Goal: Task Accomplishment & Management: Manage account settings

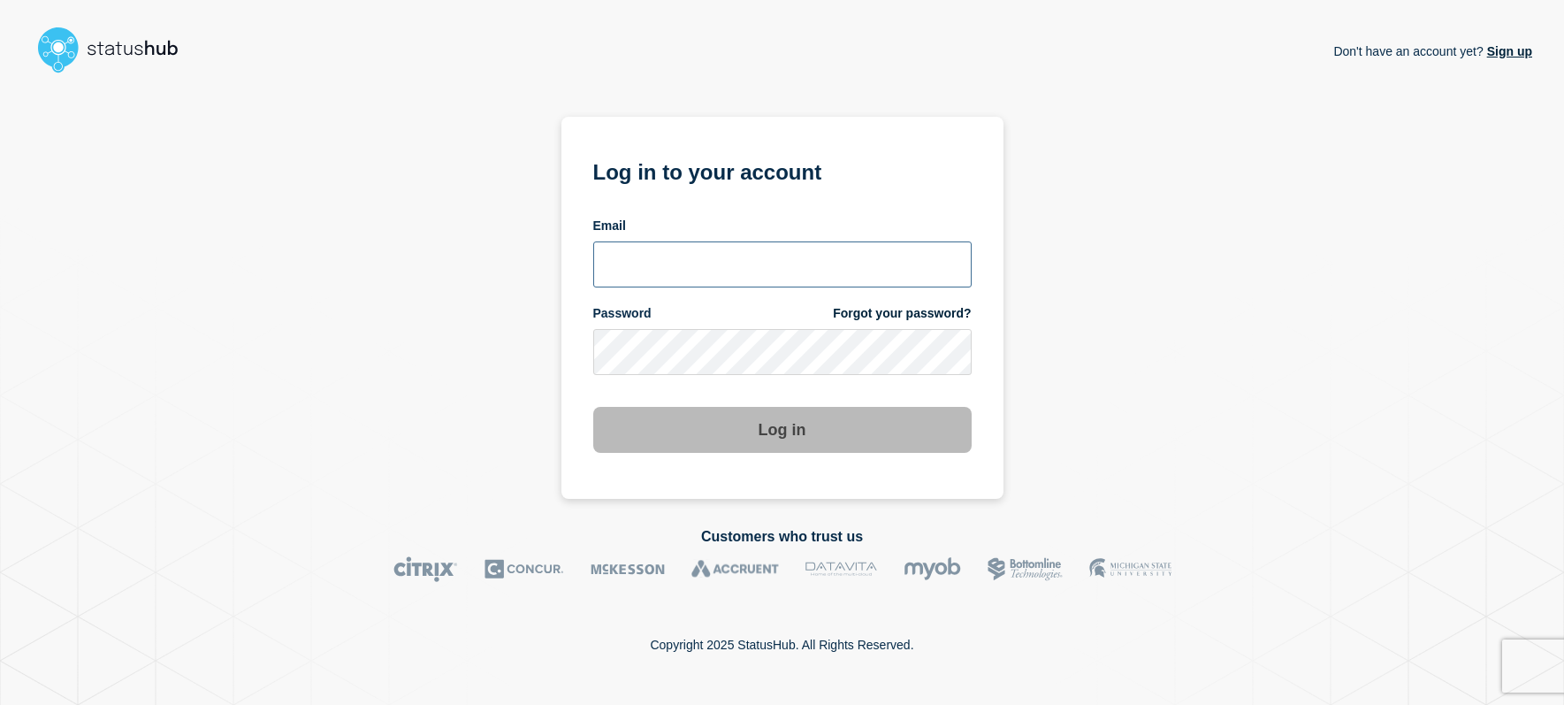
type input "[EMAIL_ADDRESS][DOMAIN_NAME]"
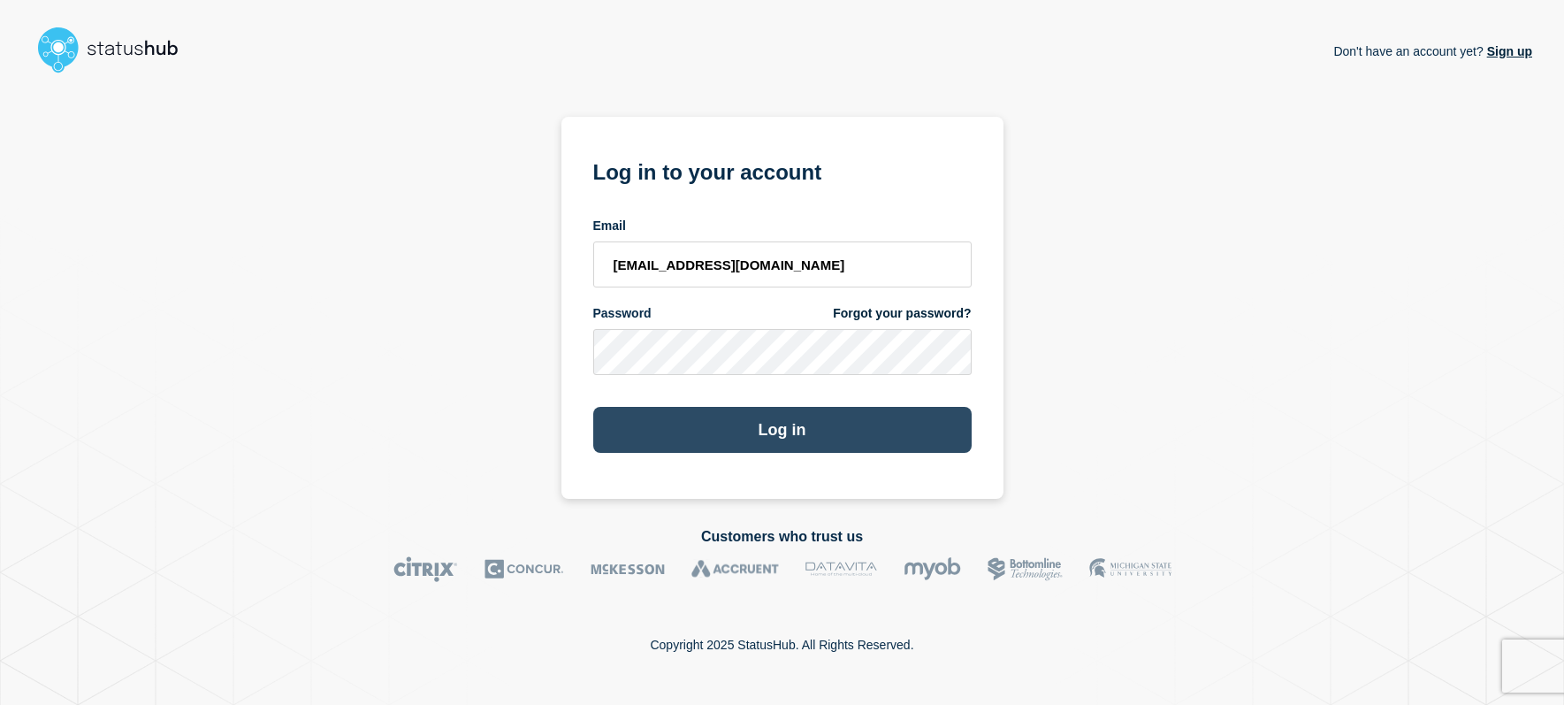
click at [715, 433] on button "Log in" at bounding box center [782, 430] width 378 height 46
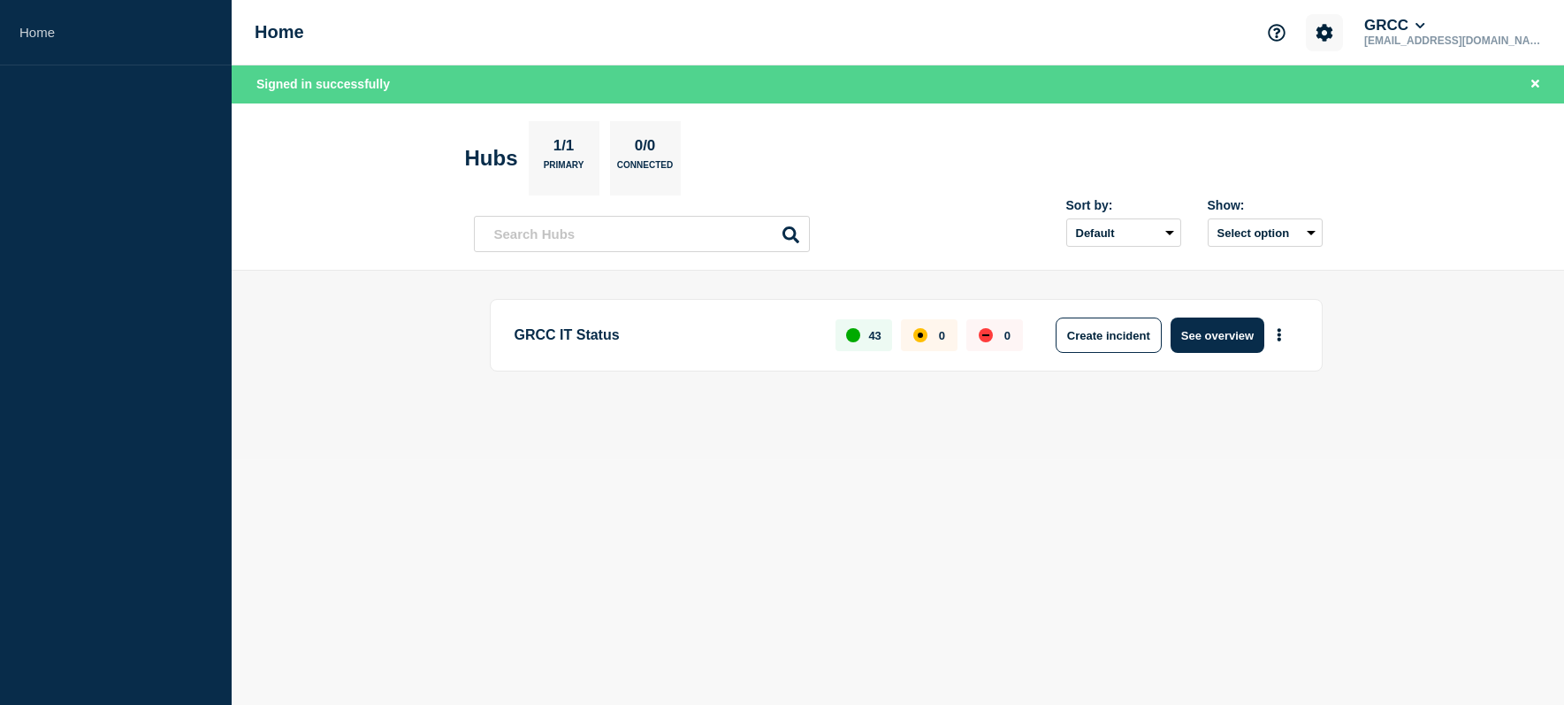
click at [1334, 39] on icon "Account settings" at bounding box center [1325, 32] width 17 height 17
click at [1397, 108] on link "Team Members" at bounding box center [1419, 104] width 91 height 15
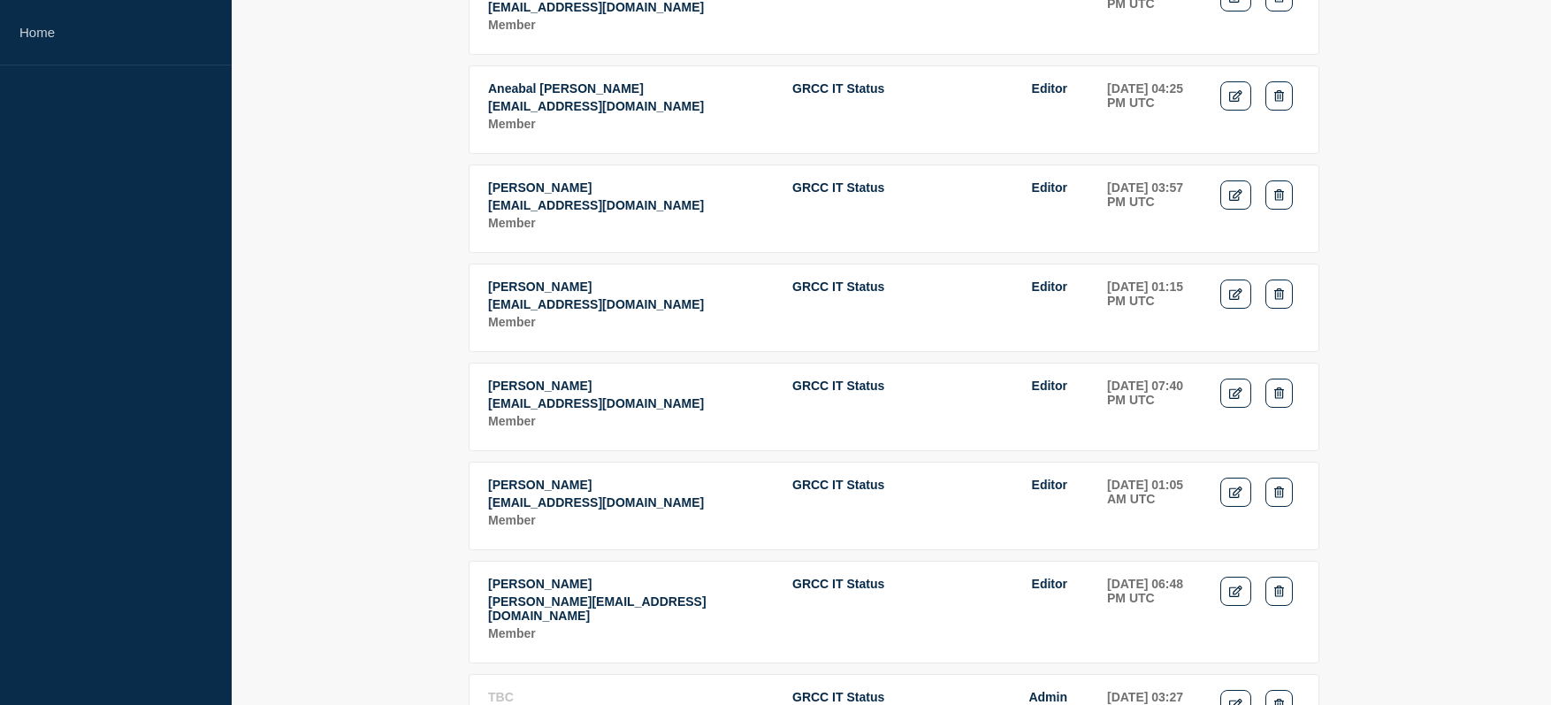
scroll to position [442, 0]
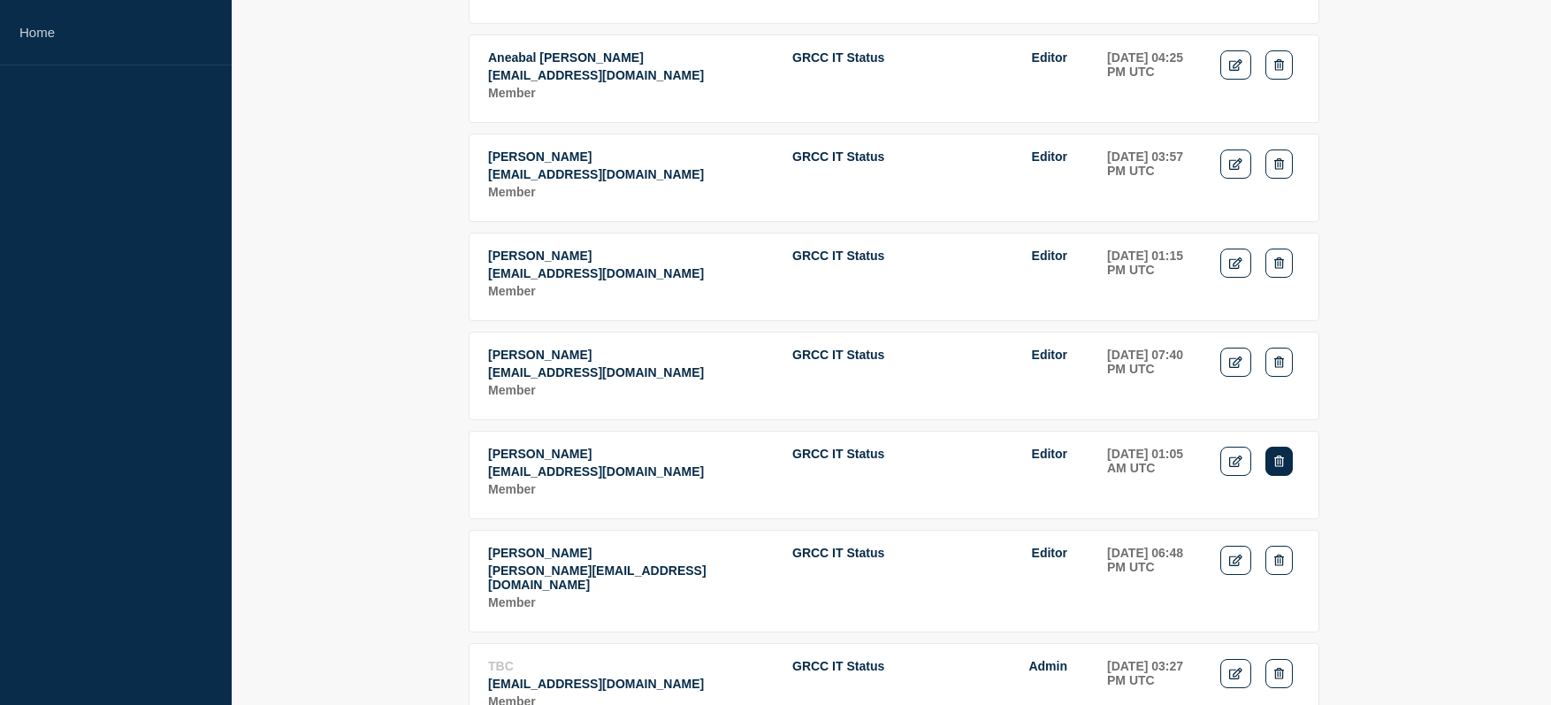
click at [1280, 467] on icon "Delete" at bounding box center [1279, 460] width 10 height 11
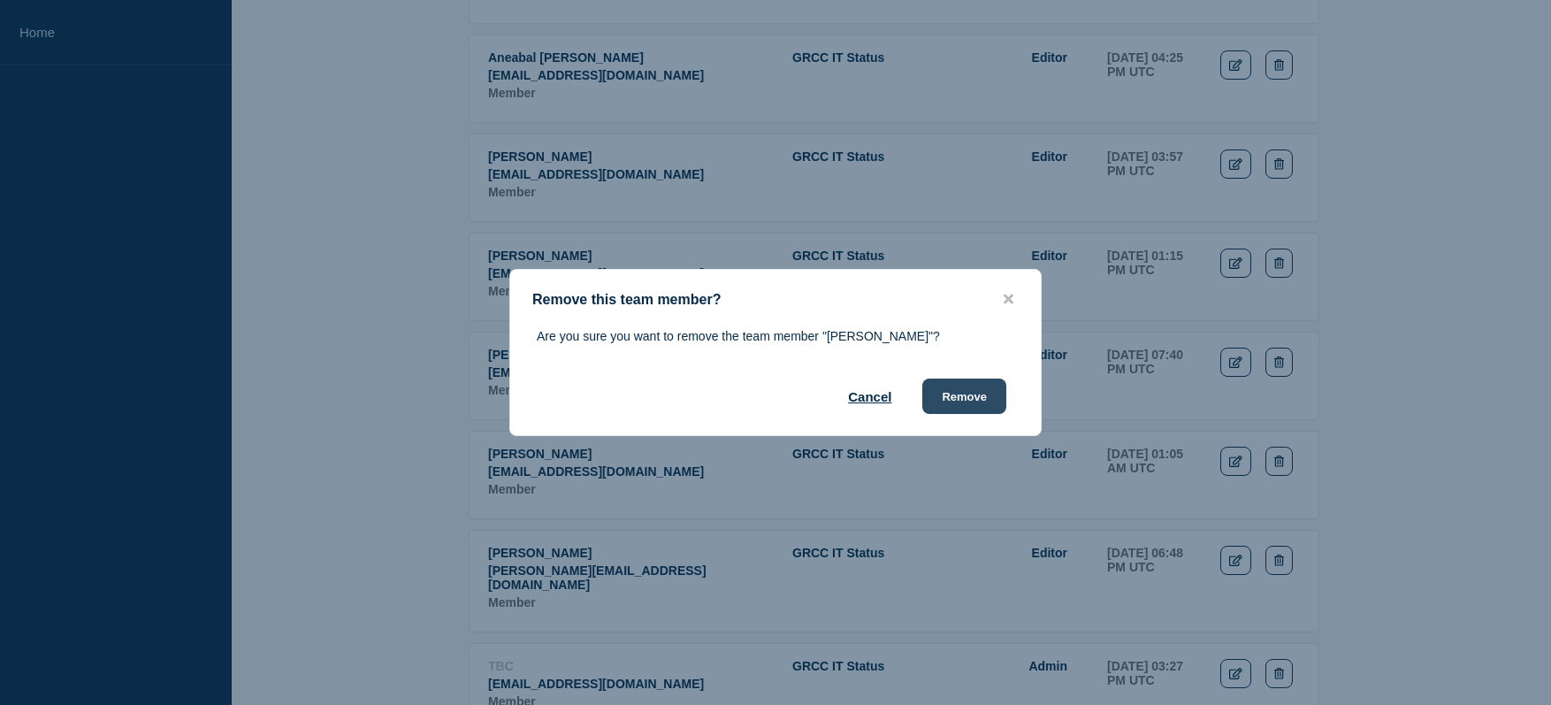
click at [972, 401] on button "Remove" at bounding box center [964, 395] width 84 height 35
